Goal: Information Seeking & Learning: Learn about a topic

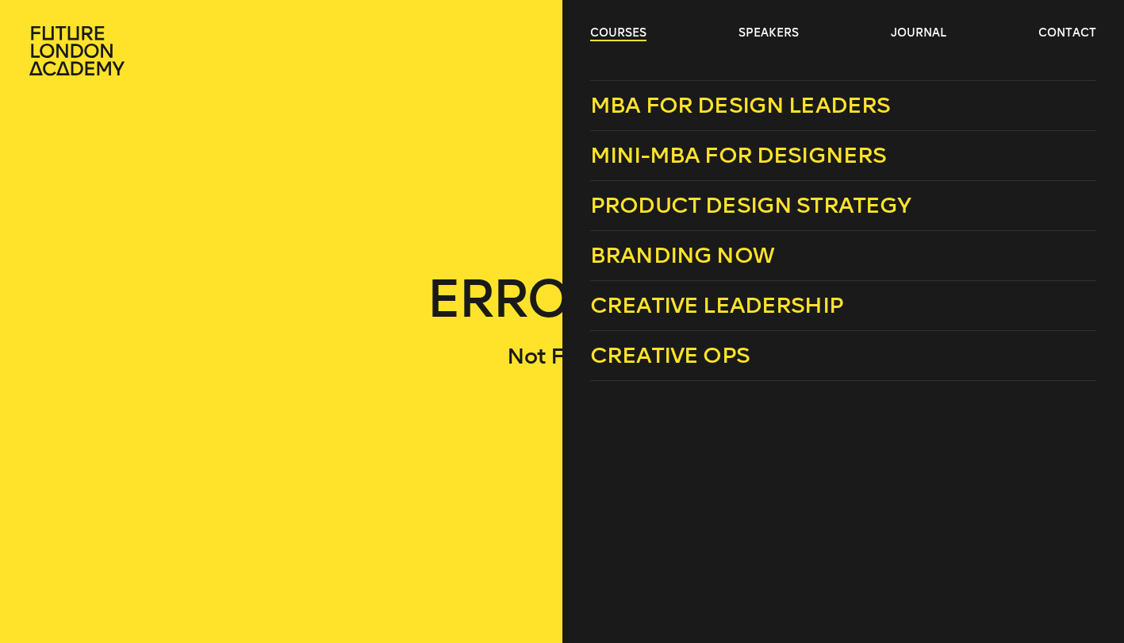
click at [613, 33] on link "courses" at bounding box center [618, 33] width 56 height 16
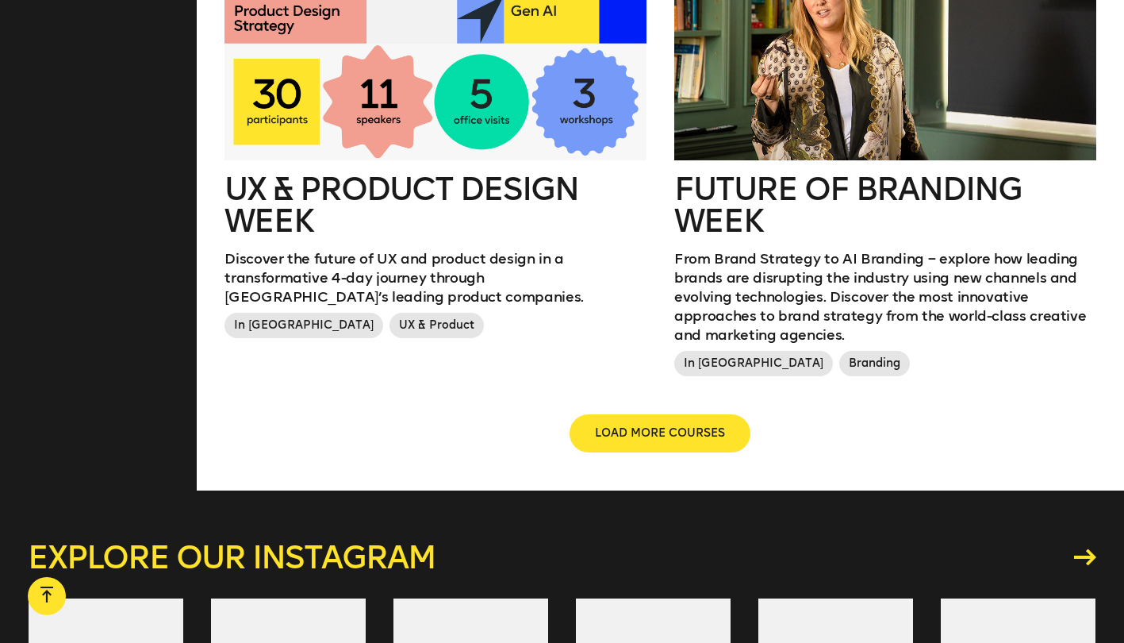
scroll to position [2090, 0]
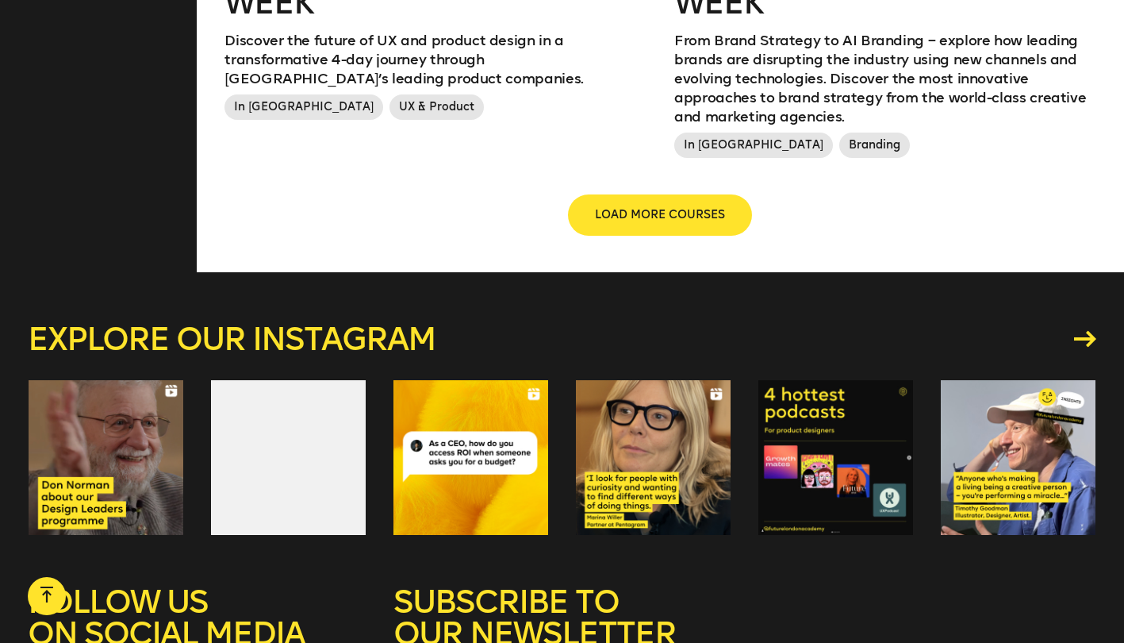
click at [674, 207] on span "LOAD MORE COURSES" at bounding box center [660, 215] width 130 height 16
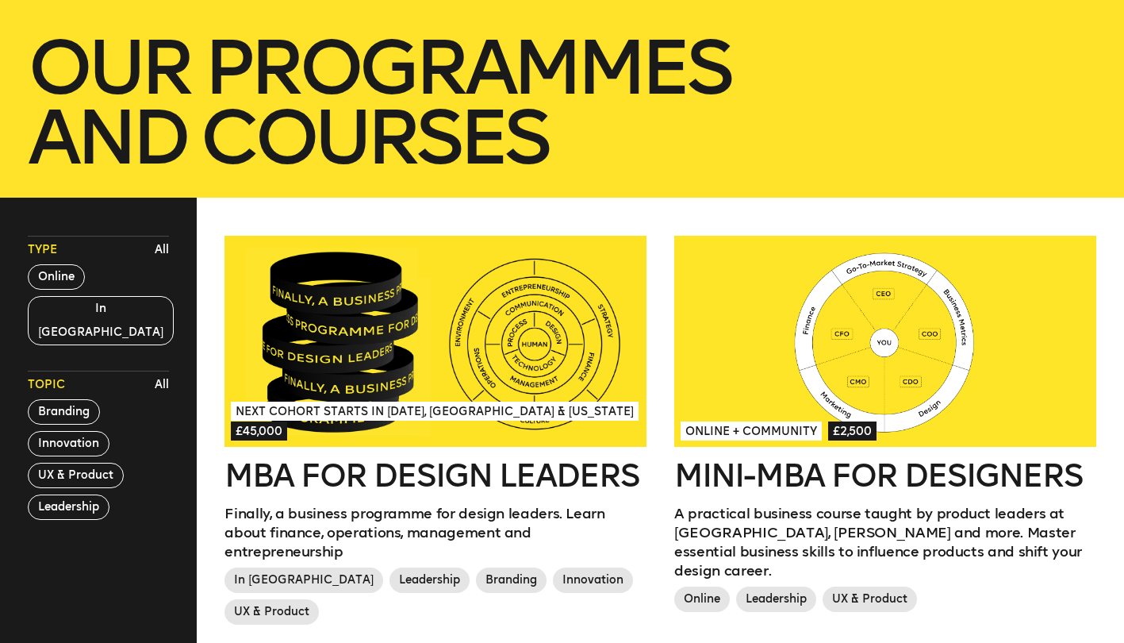
scroll to position [264, 0]
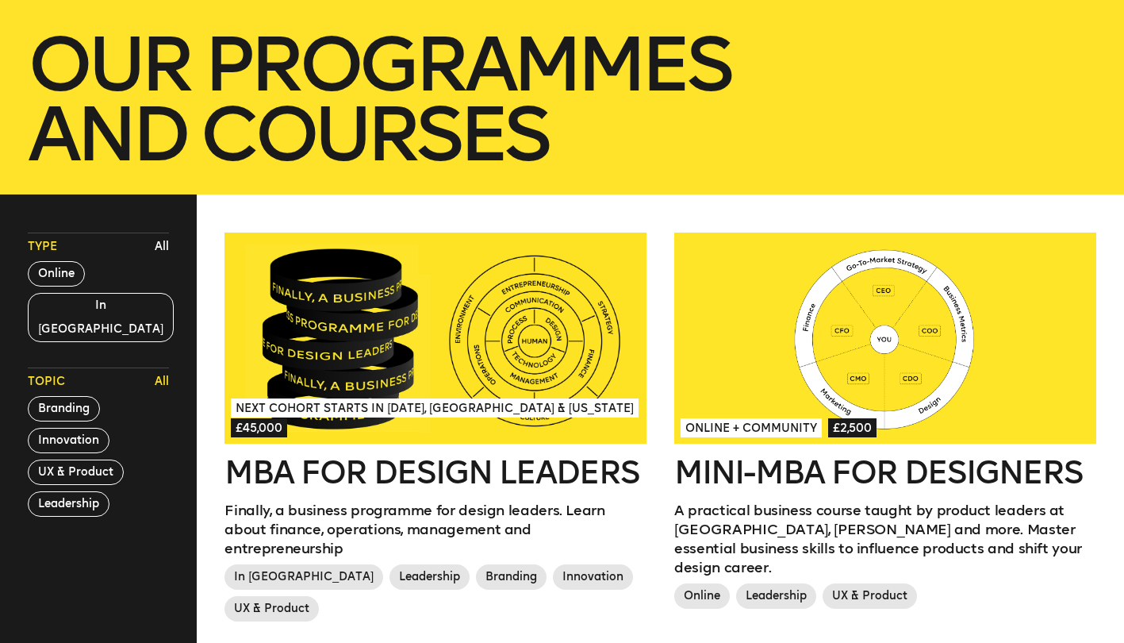
click at [164, 370] on button "All" at bounding box center [162, 382] width 22 height 24
click at [75, 396] on button "Branding" at bounding box center [64, 408] width 72 height 25
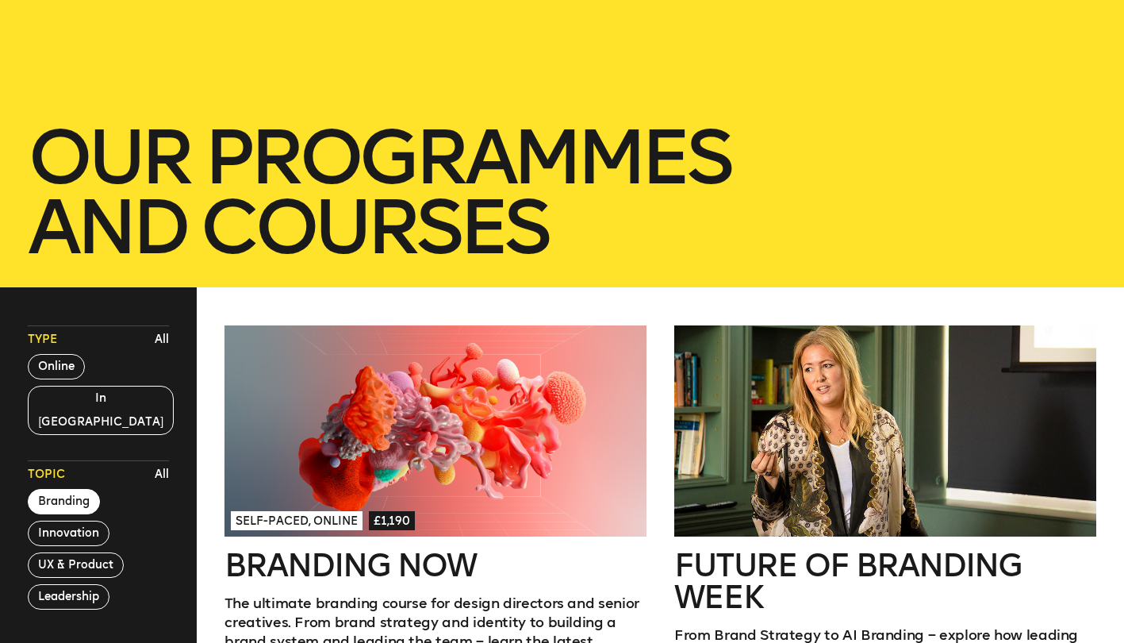
scroll to position [0, 0]
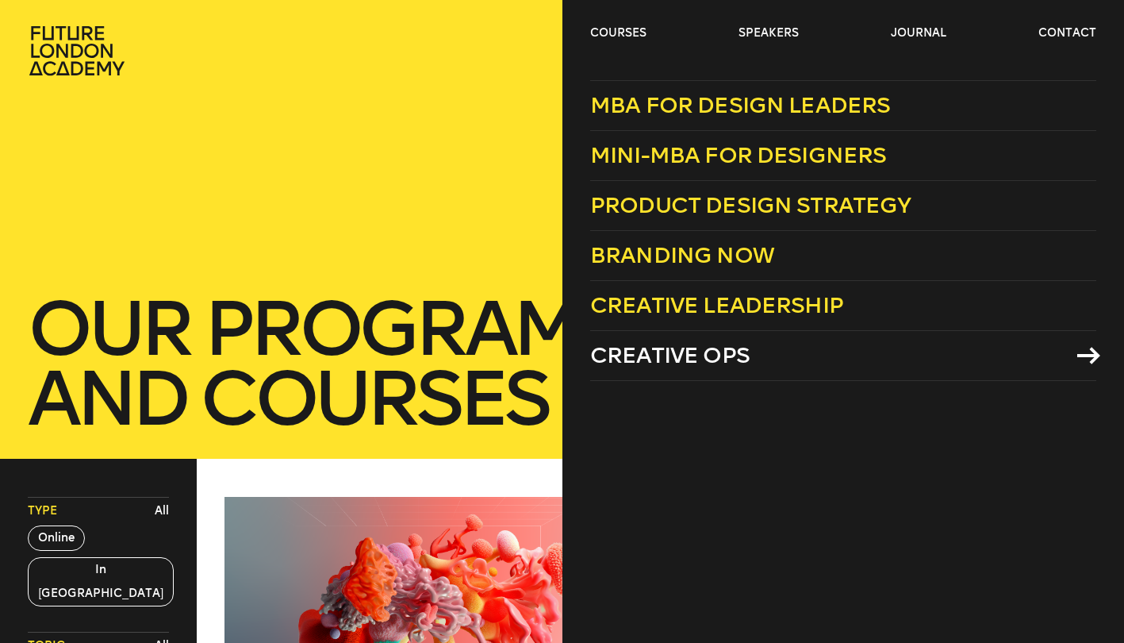
click at [657, 354] on span "Creative Ops" at bounding box center [669, 355] width 159 height 26
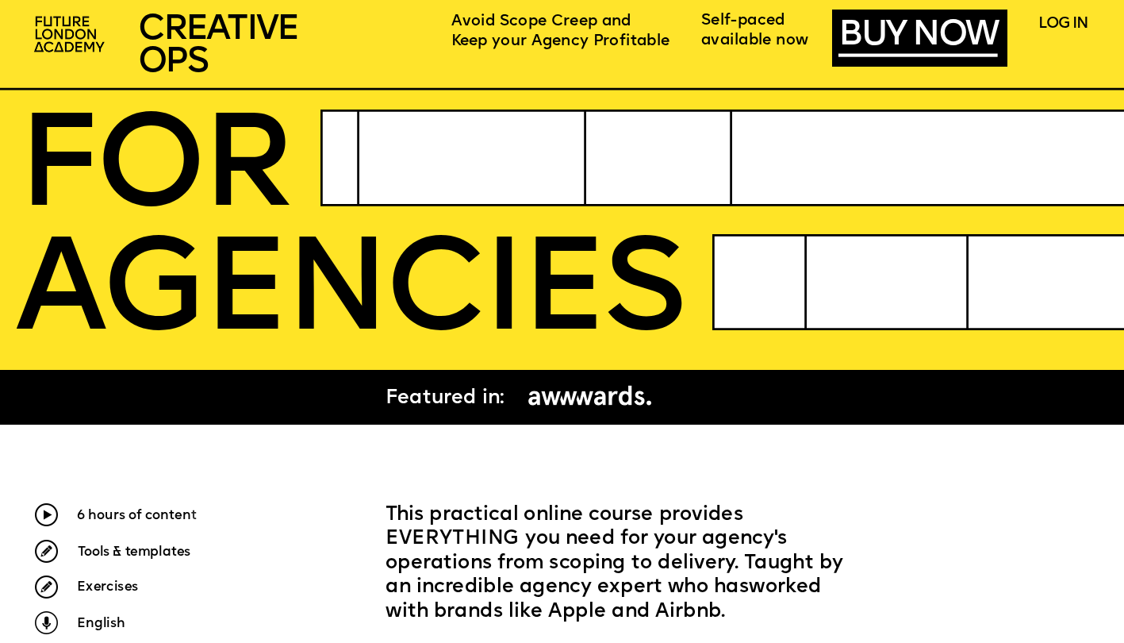
scroll to position [459, 0]
